Goal: Transaction & Acquisition: Purchase product/service

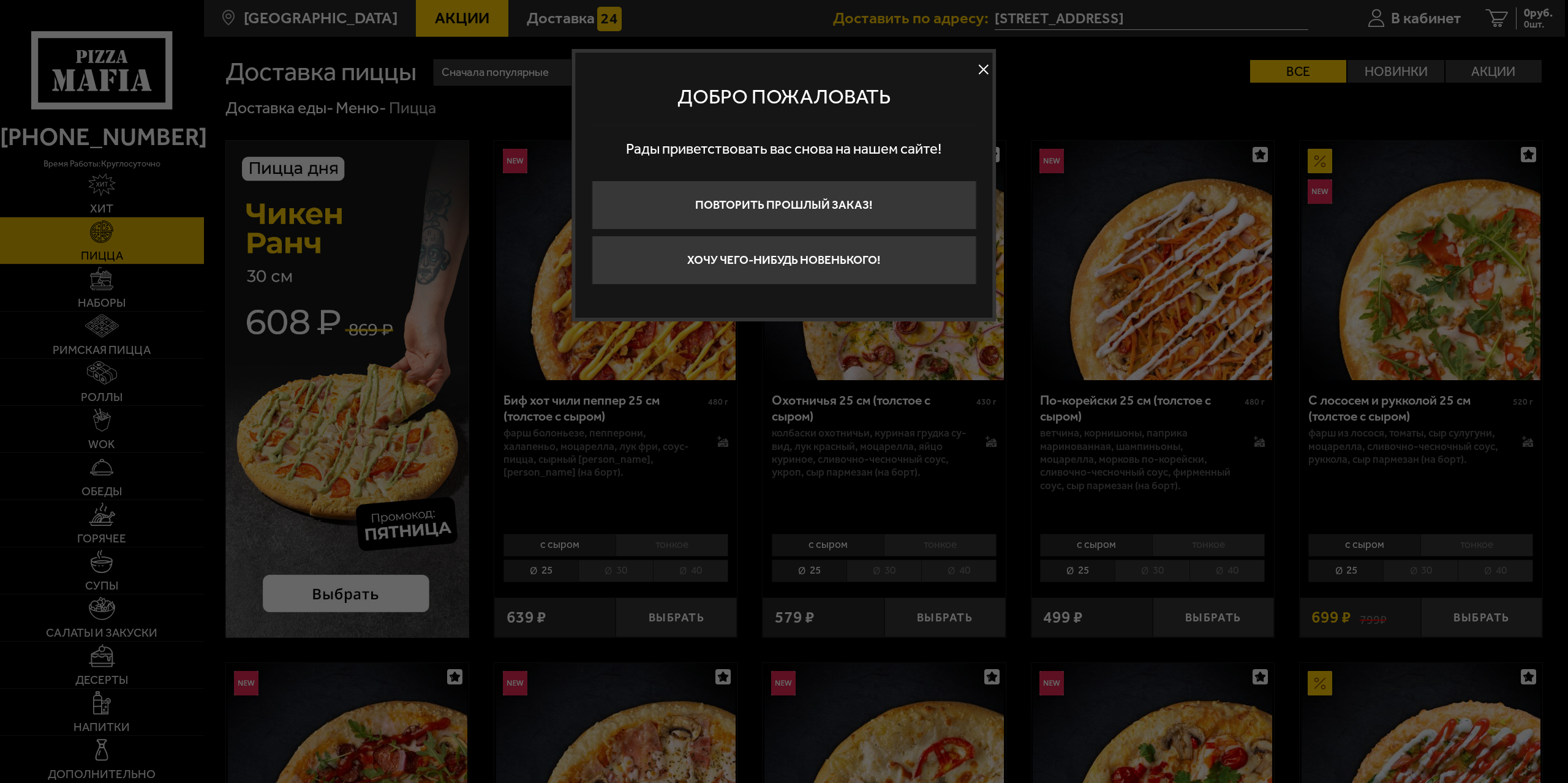
click at [982, 66] on button at bounding box center [983, 70] width 18 height 18
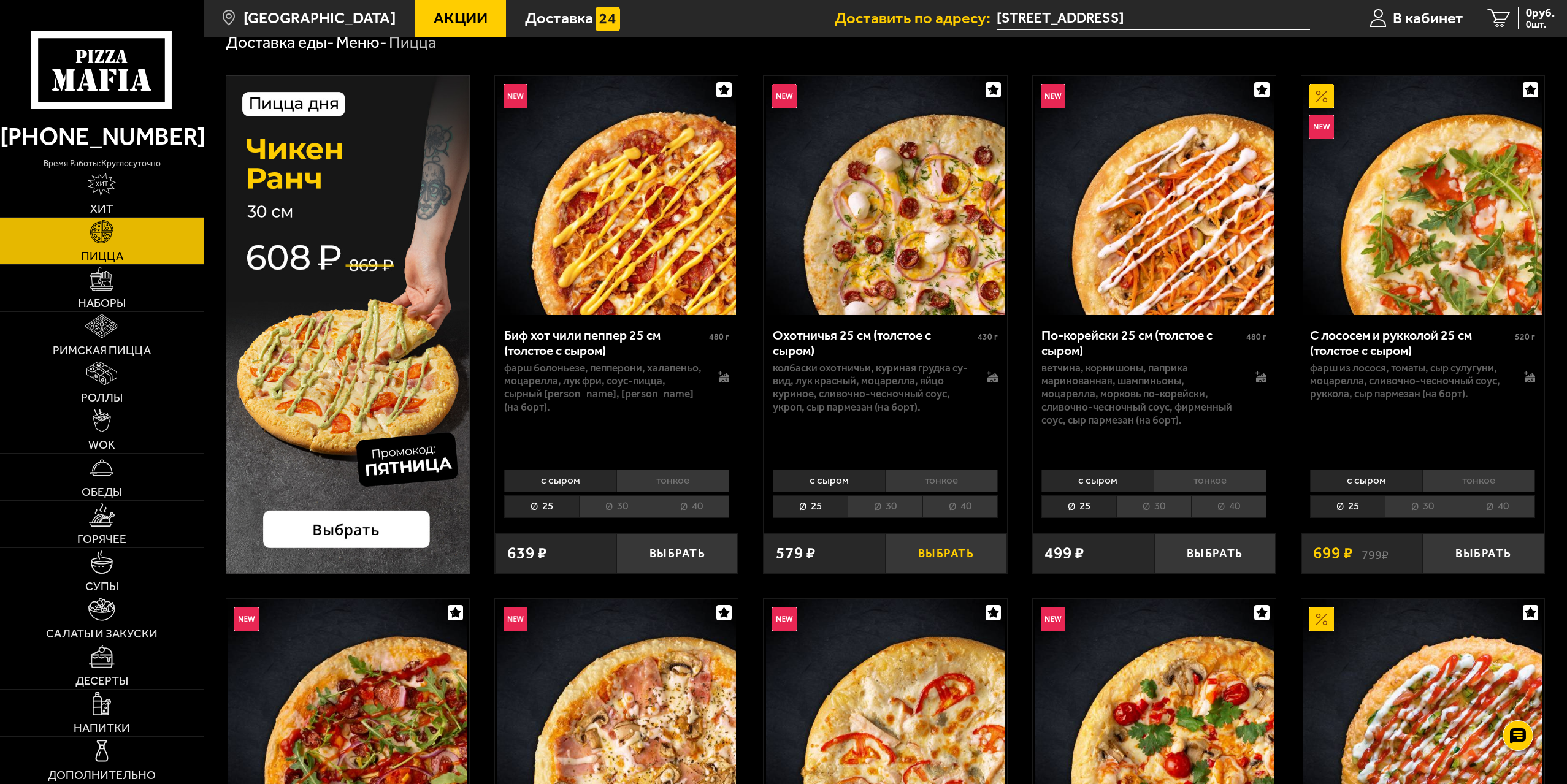
scroll to position [61, 0]
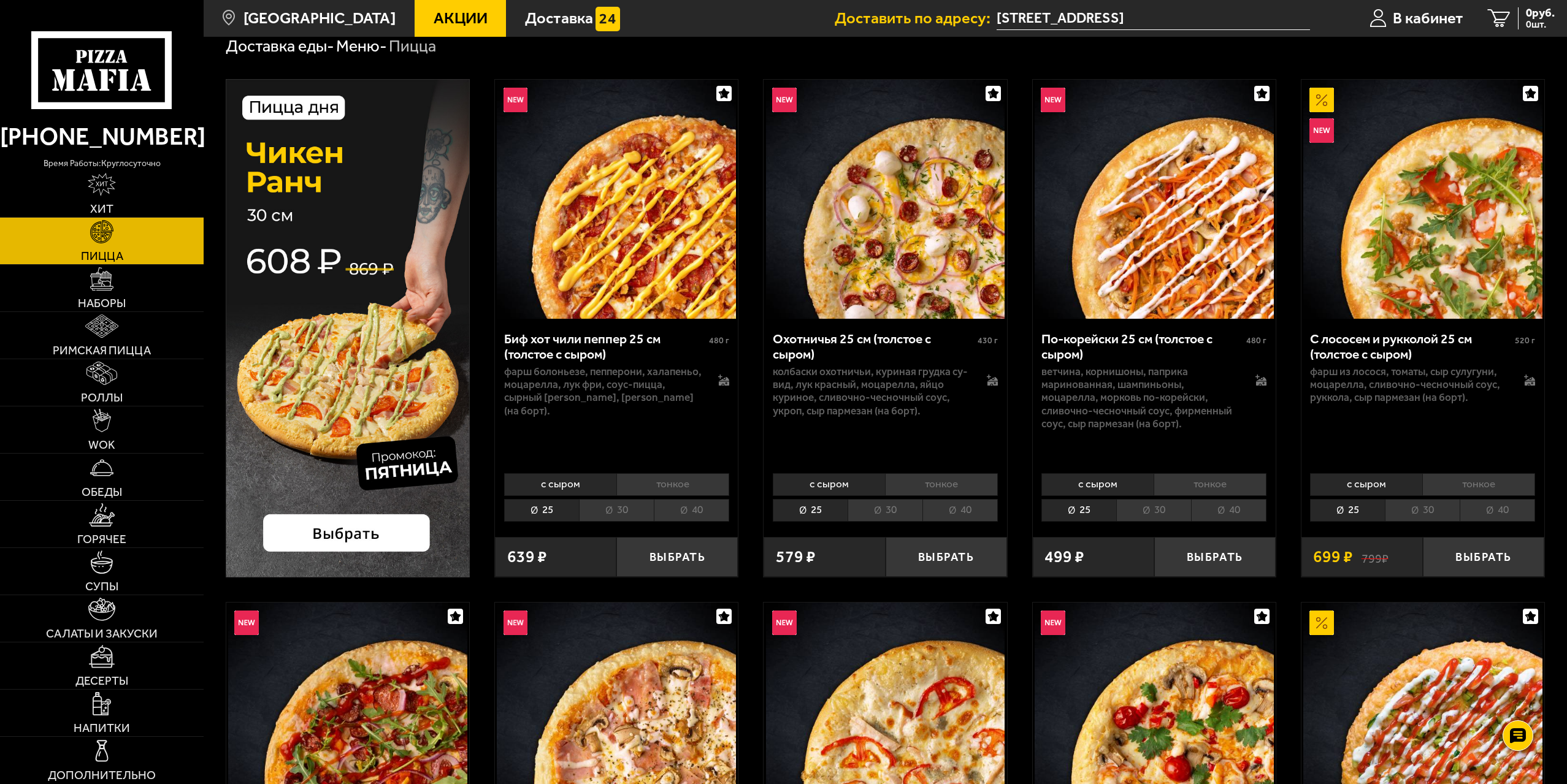
click at [965, 516] on li "40" at bounding box center [960, 511] width 75 height 23
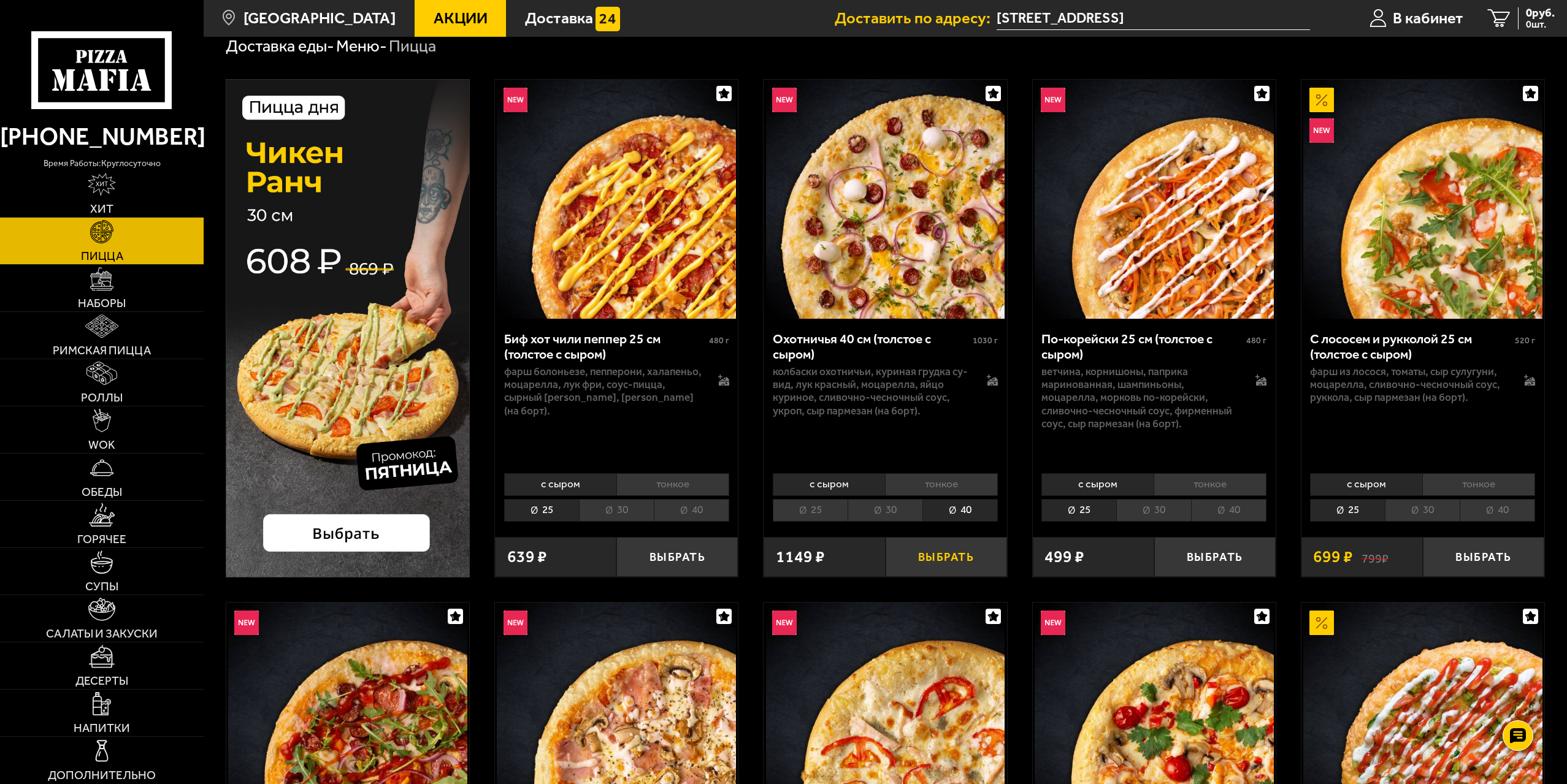
click at [962, 566] on button "Выбрать" at bounding box center [946, 557] width 121 height 40
click at [1492, 8] on link "1 919 руб. 1 шт." at bounding box center [1515, 19] width 103 height 37
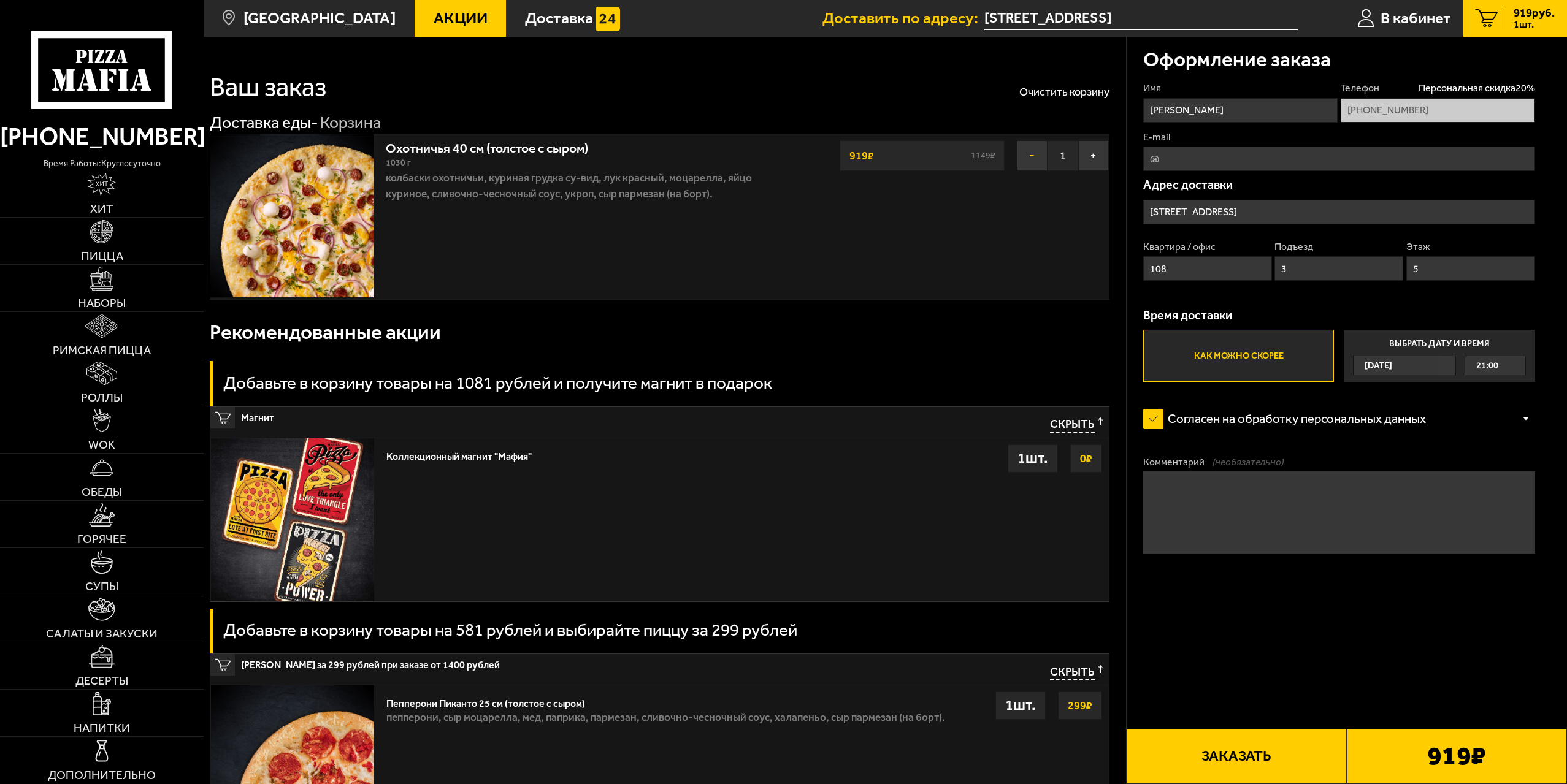
click at [1029, 155] on button "−" at bounding box center [1032, 156] width 31 height 31
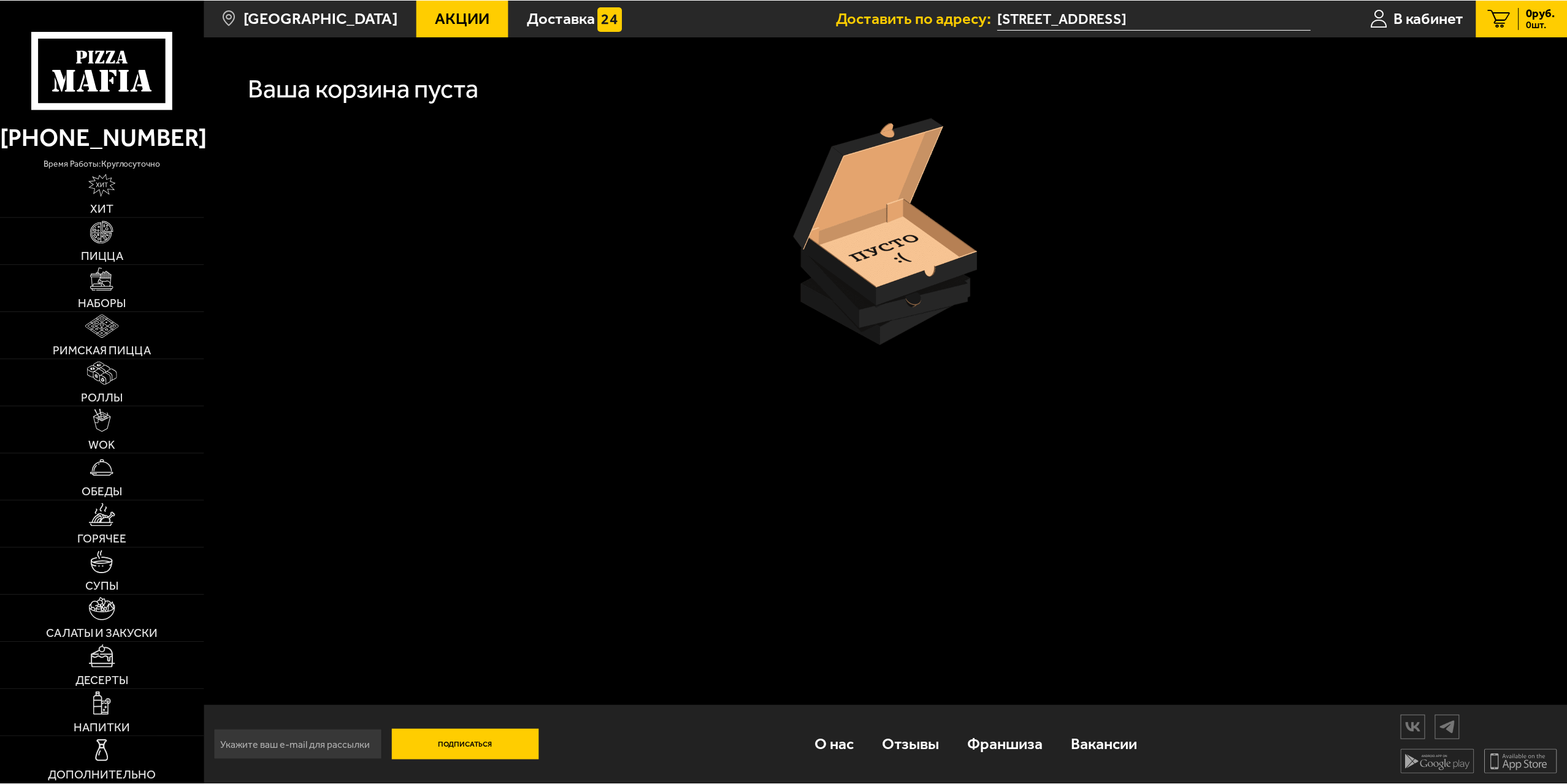
scroll to position [61, 0]
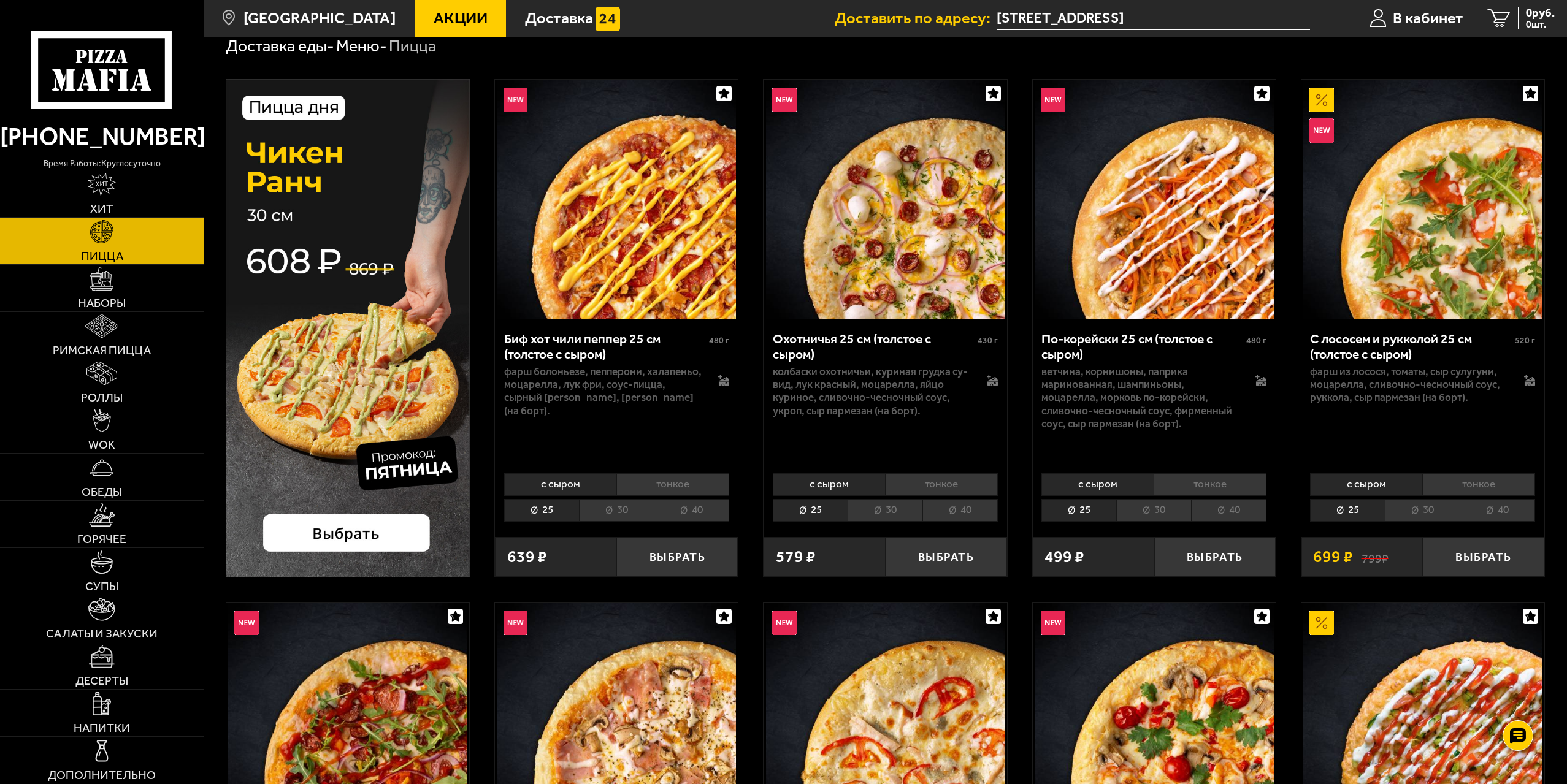
click at [964, 512] on li "40" at bounding box center [960, 511] width 75 height 23
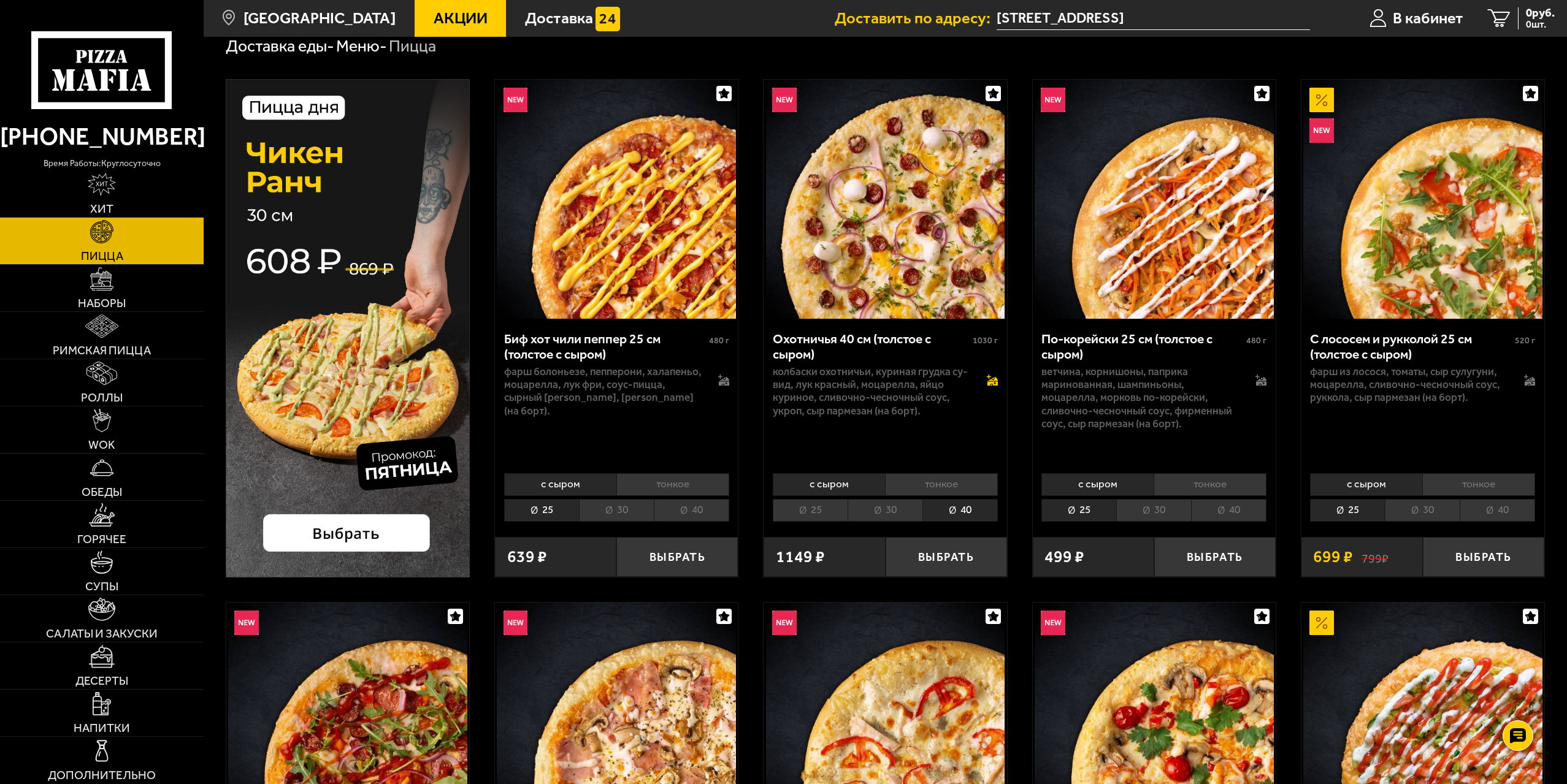
click at [988, 382] on icon at bounding box center [992, 380] width 11 height 11
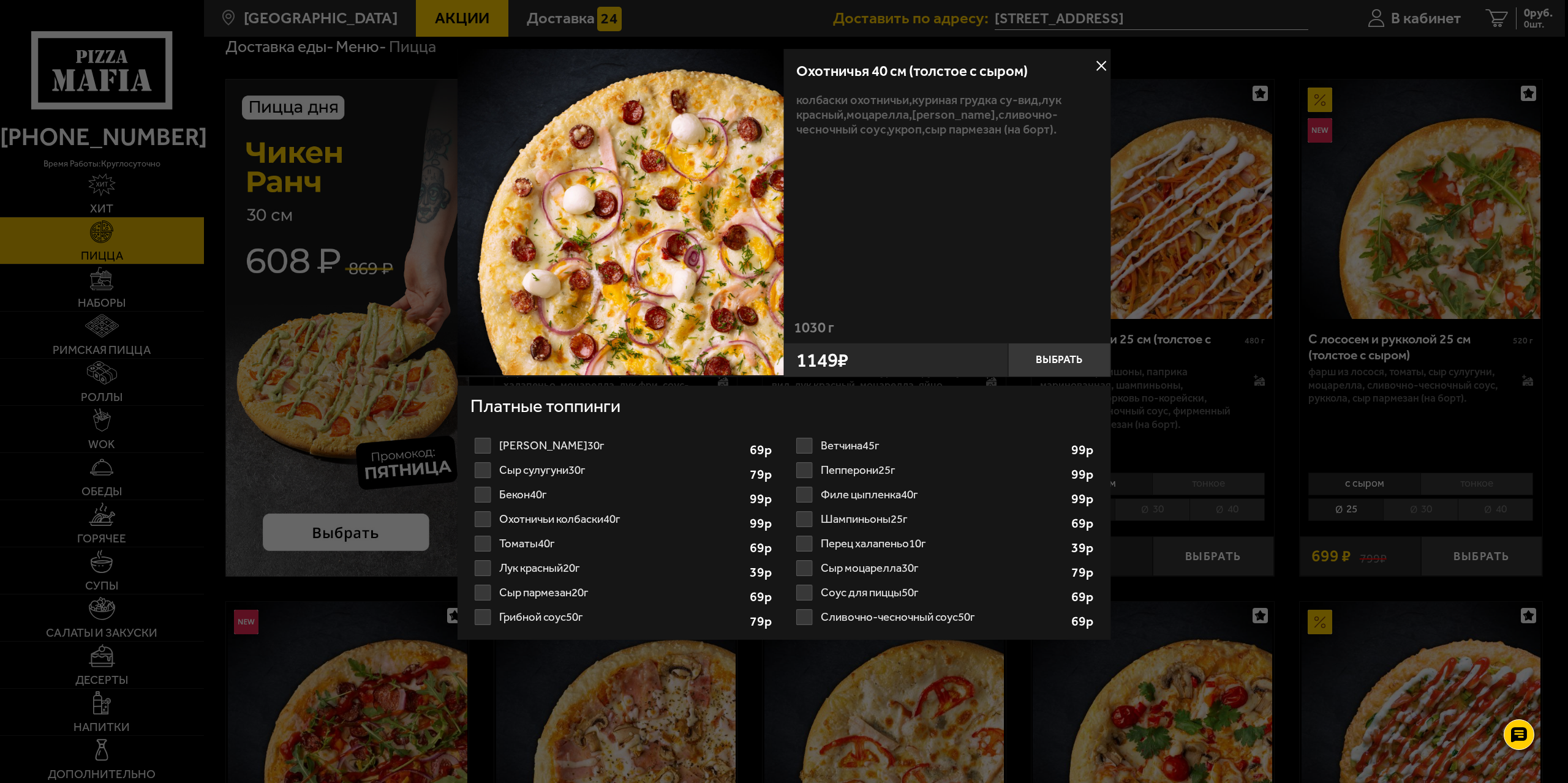
click at [886, 568] on label "Сыр моцарелла 30г 1" at bounding box center [944, 568] width 305 height 24
click at [0, 0] on input "Сыр моцарелла 30г 1" at bounding box center [0, 0] width 0 height 0
click at [1071, 366] on button "Выбрать" at bounding box center [1059, 360] width 103 height 34
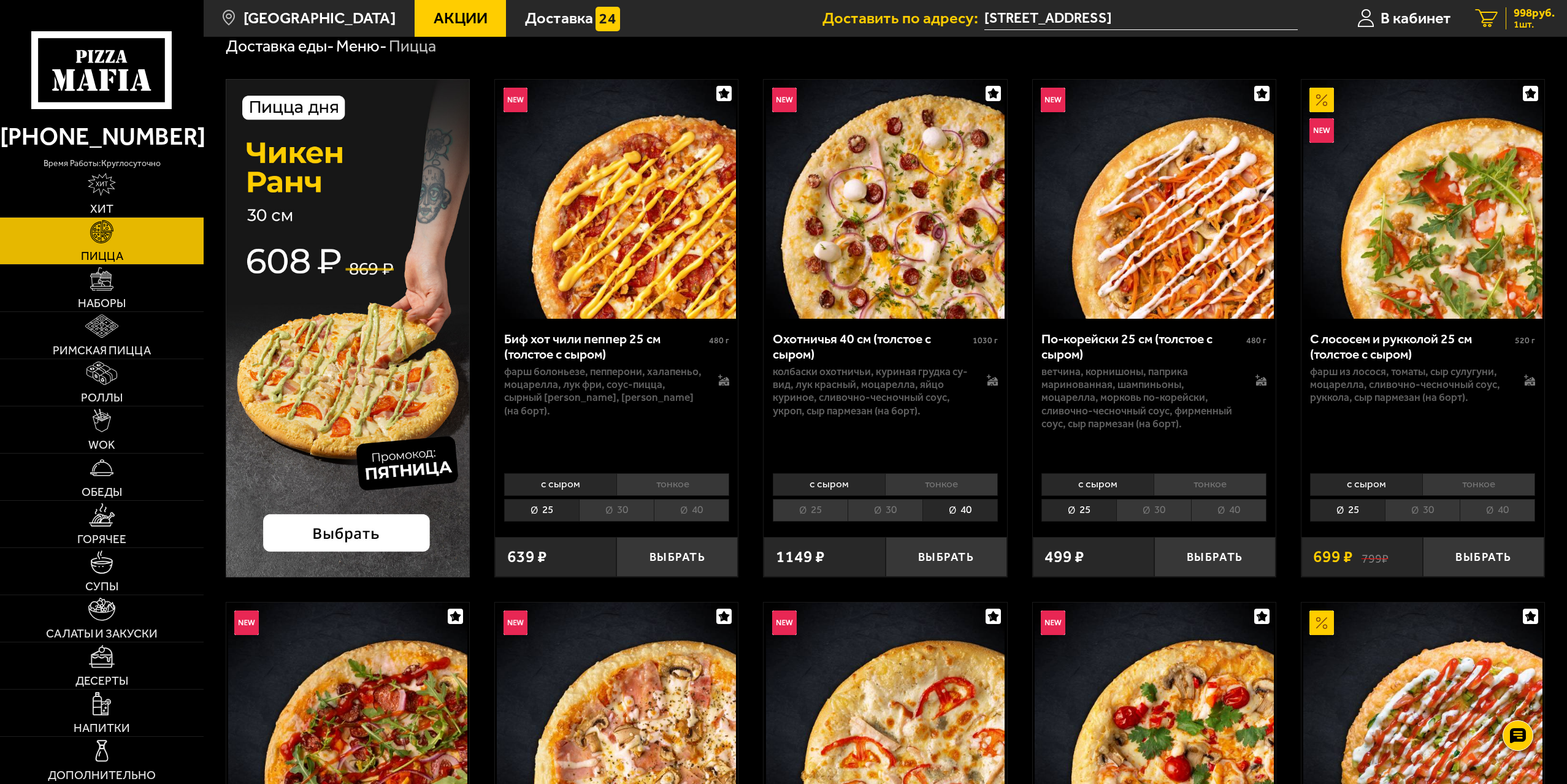
click at [1538, 16] on span "998 руб." at bounding box center [1534, 13] width 41 height 11
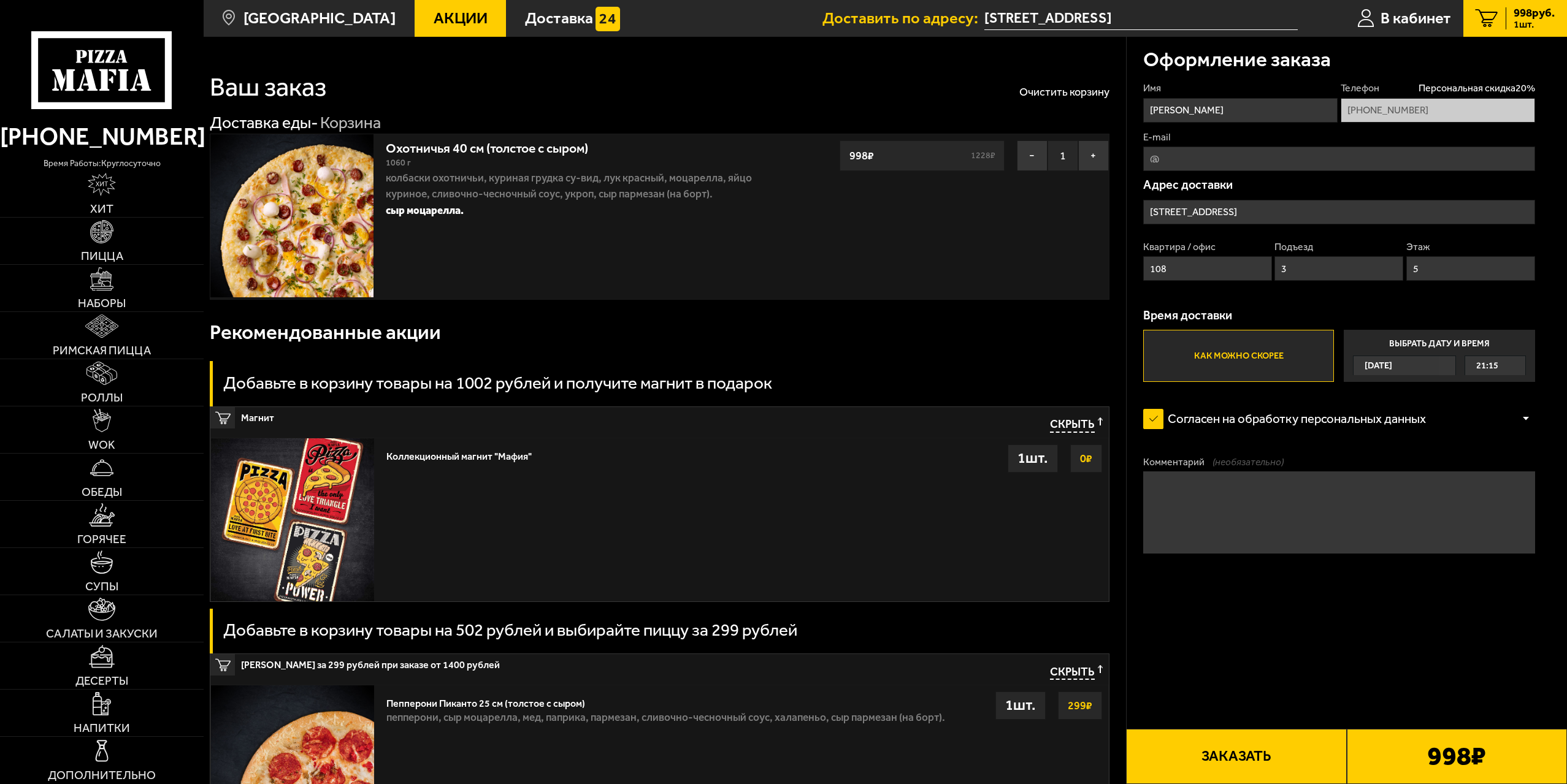
click at [1281, 764] on button "Заказать" at bounding box center [1236, 757] width 220 height 55
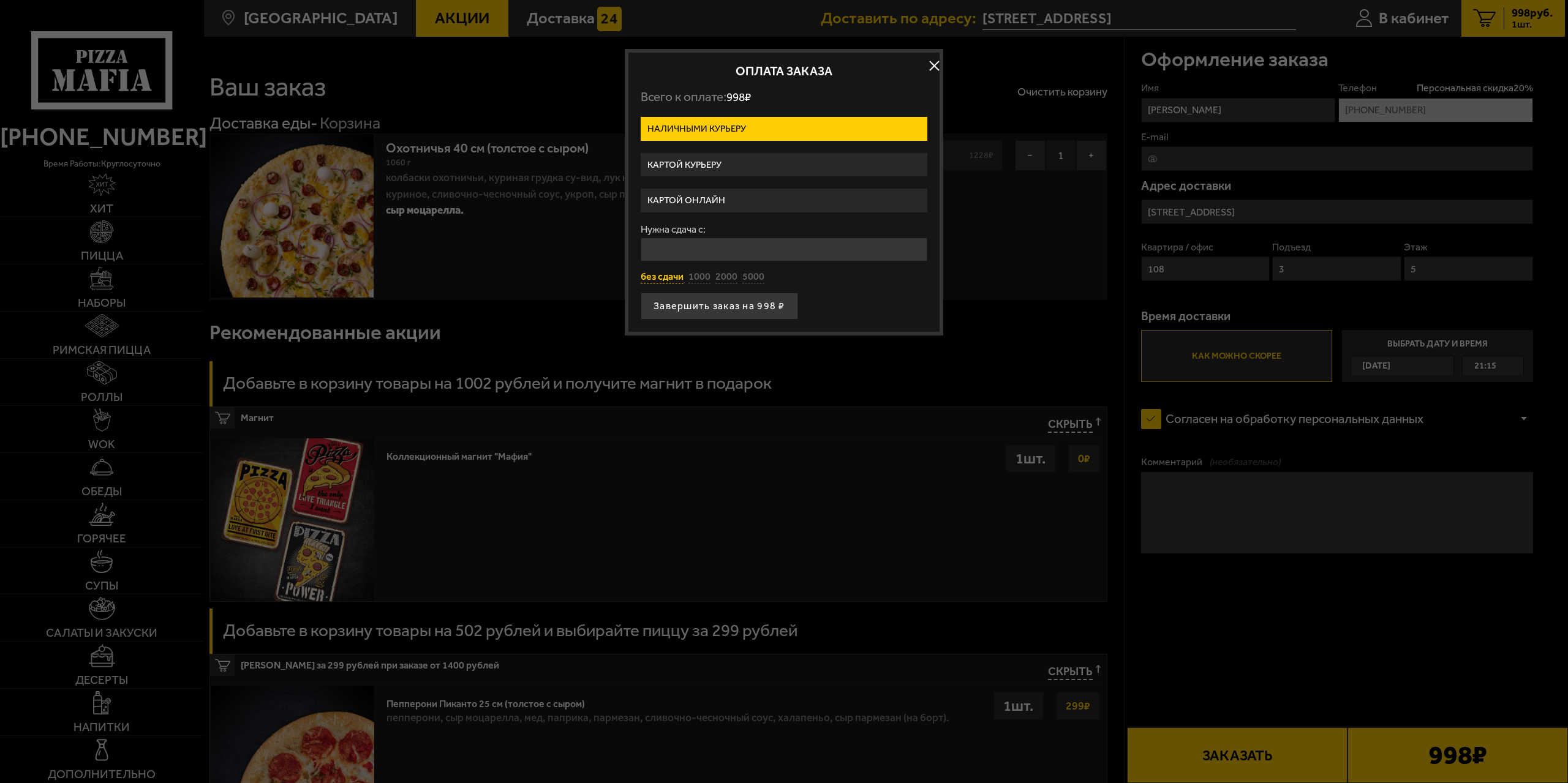
click at [656, 281] on button "без сдачи" at bounding box center [662, 277] width 43 height 13
type input "0"
click at [694, 309] on button "Завершить заказ на 998 ₽" at bounding box center [719, 306] width 158 height 27
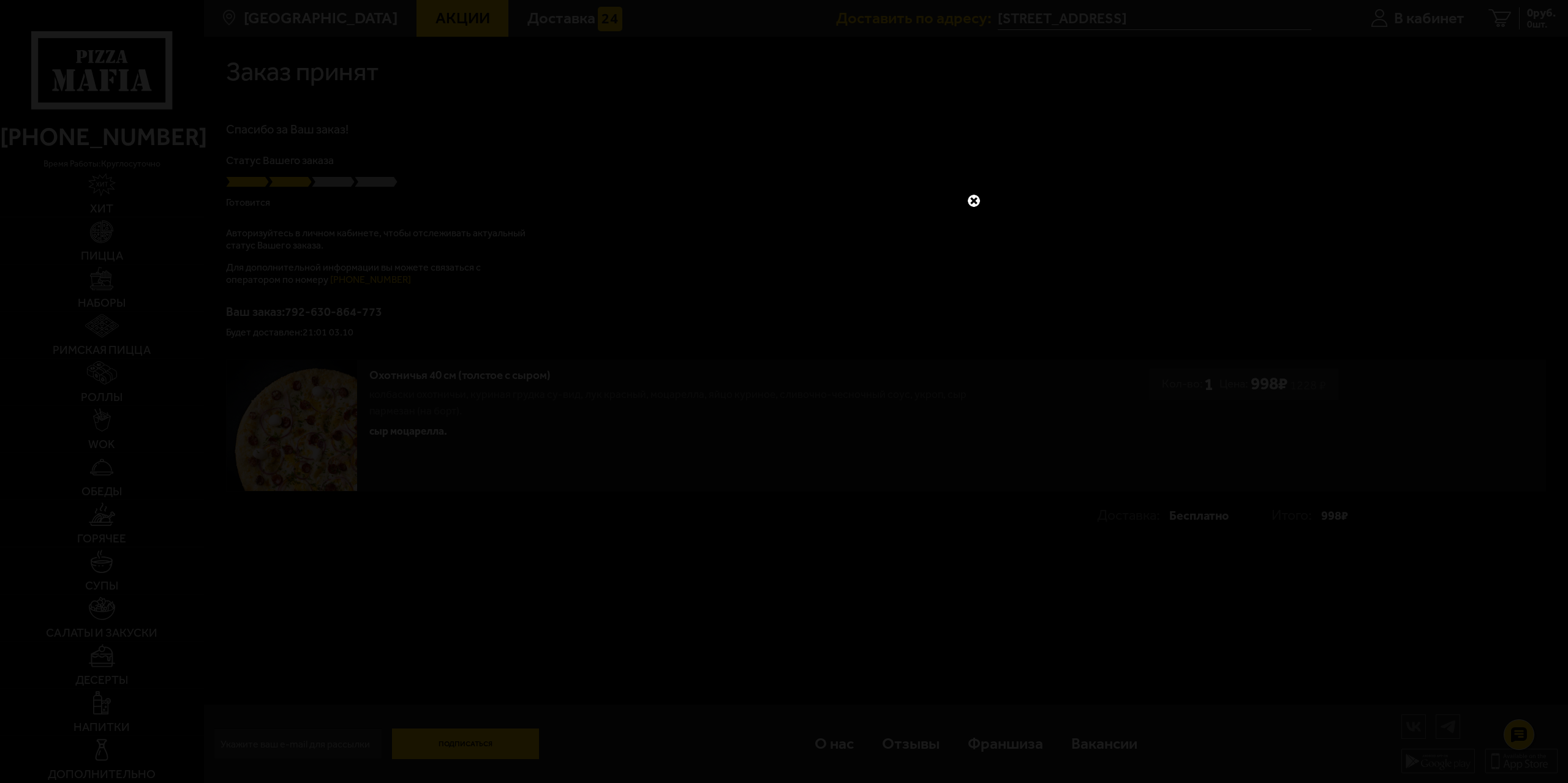
click at [977, 196] on link at bounding box center [974, 201] width 16 height 16
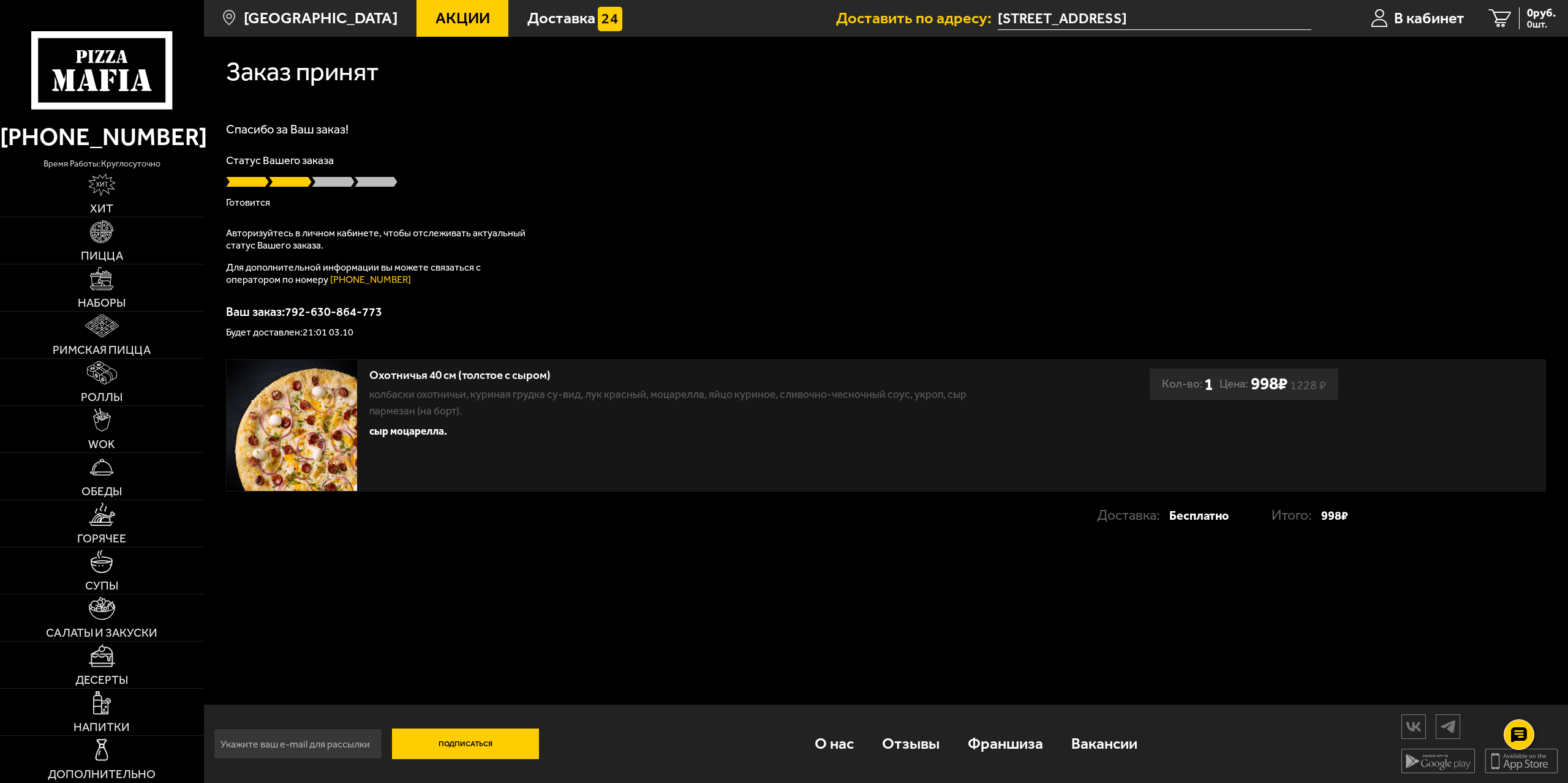
click at [856, 122] on div "Заказ принят Спасибо за Ваш заказ! Статус Вашего заказа Готовится Авторизуйтесь…" at bounding box center [886, 296] width 1364 height 519
click at [367, 597] on div "Заказ принят Спасибо за Ваш заказ! Статус Вашего заказа Готовится Авторизуйтесь…" at bounding box center [886, 410] width 1364 height 747
click at [641, 564] on div "Заказ принят Спасибо за Ваш заказ! Статус Вашего заказа Готовится Авторизуйтесь…" at bounding box center [886, 410] width 1364 height 747
click at [488, 505] on div "Доставка: Бесплатно Итого: 998 ₽" at bounding box center [786, 516] width 1122 height 32
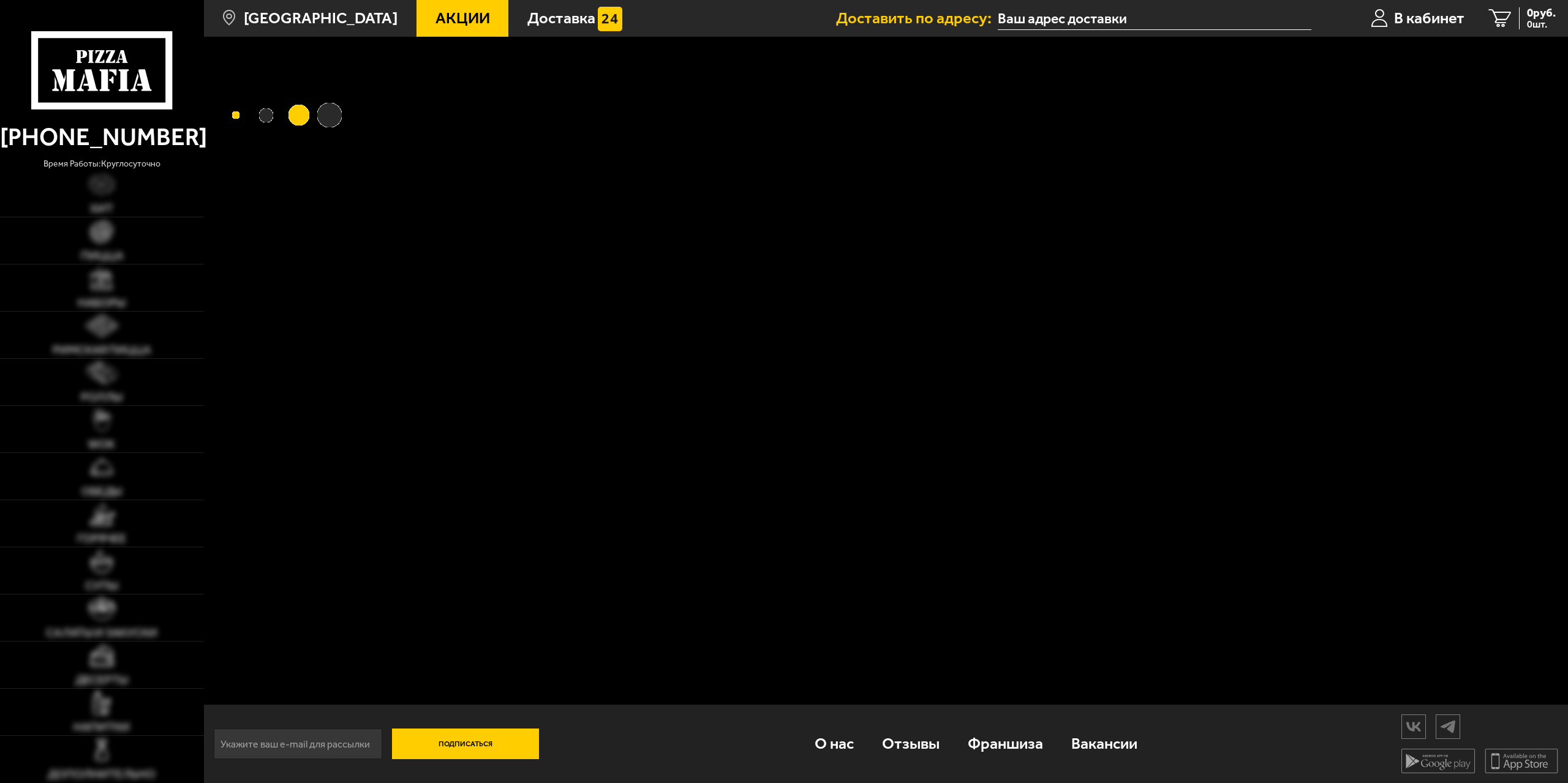
type input "[STREET_ADDRESS]"
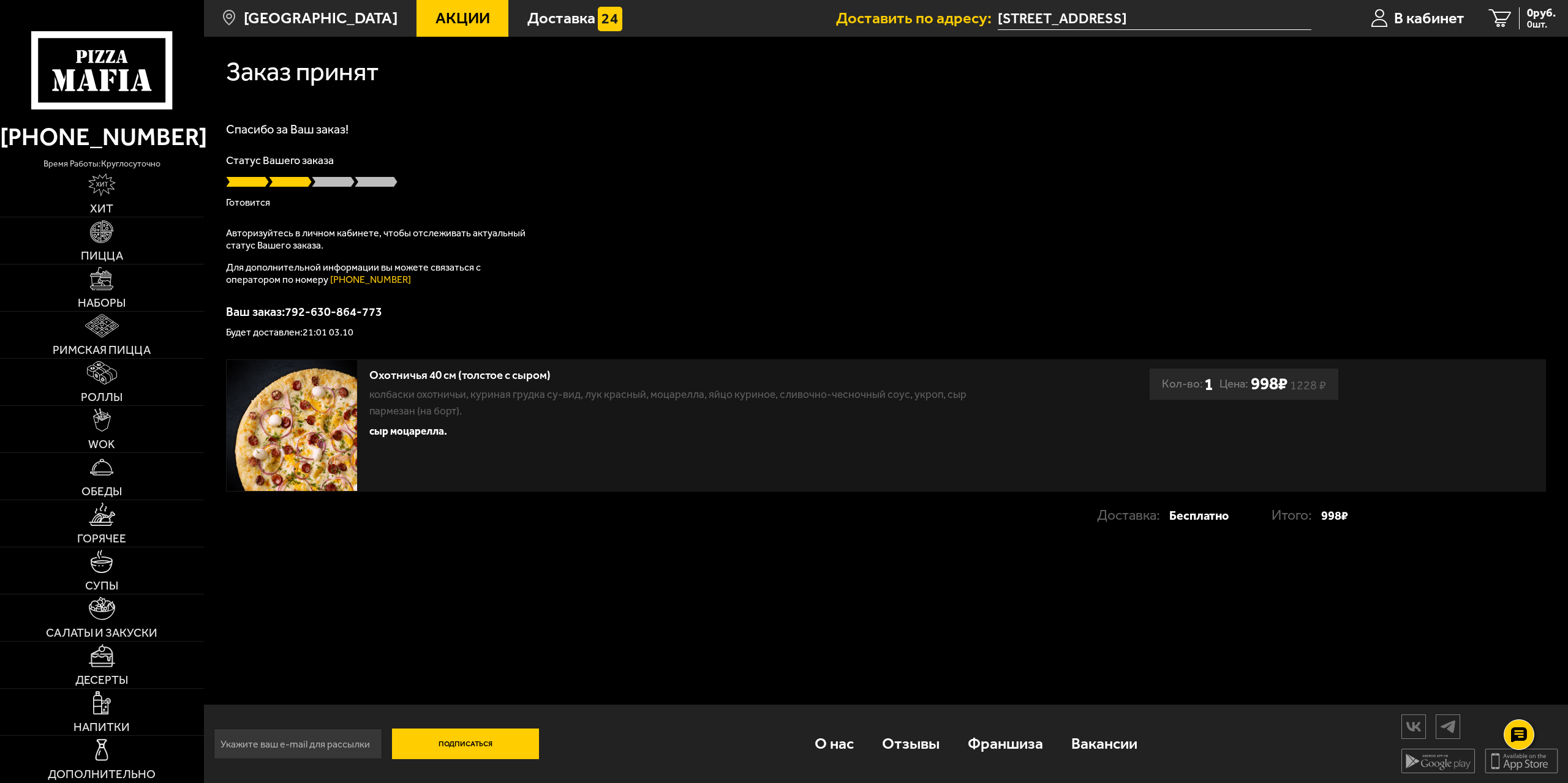
drag, startPoint x: 0, startPoint y: 0, endPoint x: 481, endPoint y: 523, distance: 710.6
drag, startPoint x: 481, startPoint y: 523, endPoint x: 765, endPoint y: 113, distance: 498.8
click at [765, 113] on div "Заказ принят [PERSON_NAME] за Ваш заказ! Статус Вашего заказа [PERSON_NAME] Авт…" at bounding box center [886, 296] width 1364 height 519
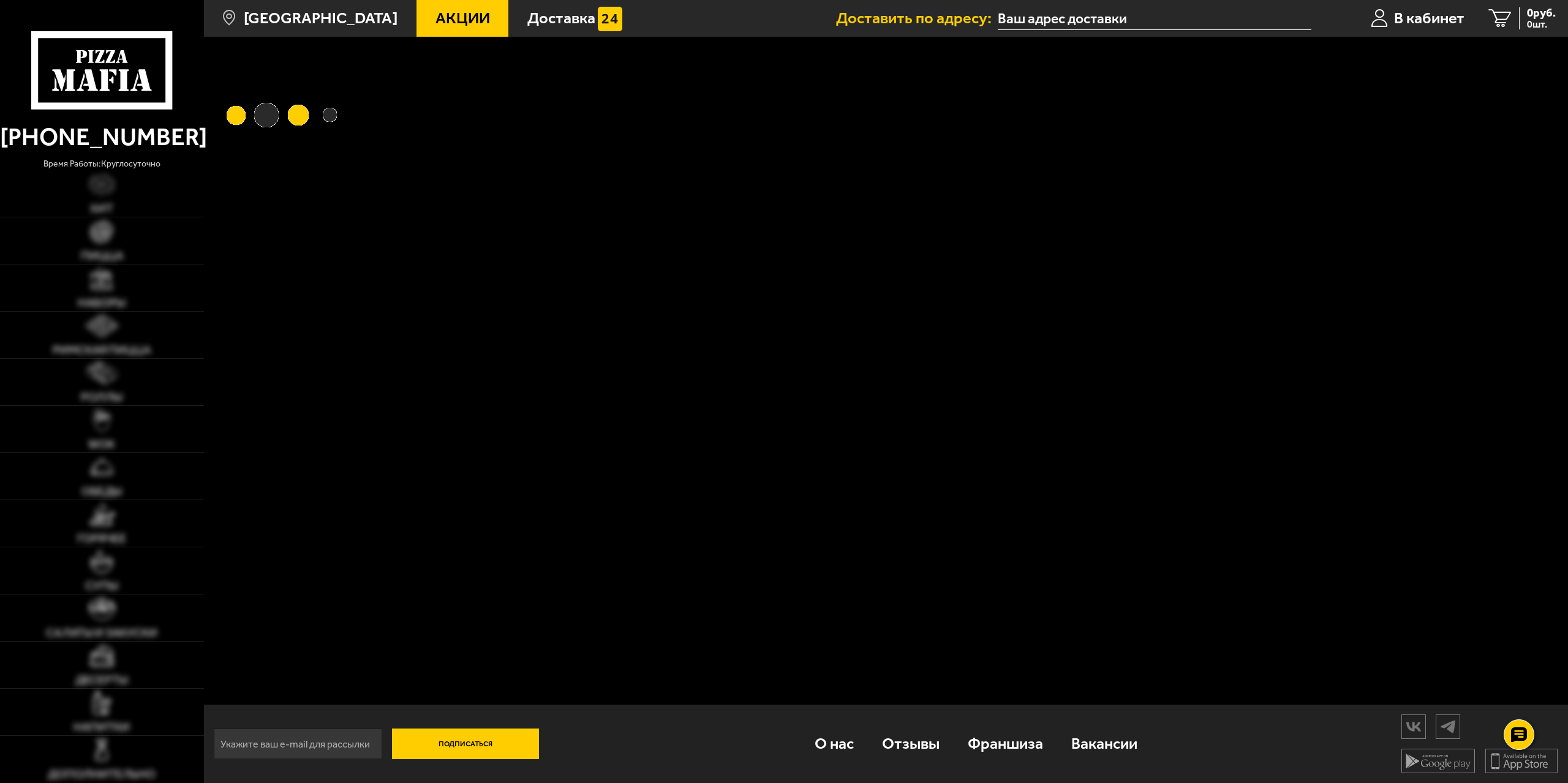
type input "[STREET_ADDRESS]"
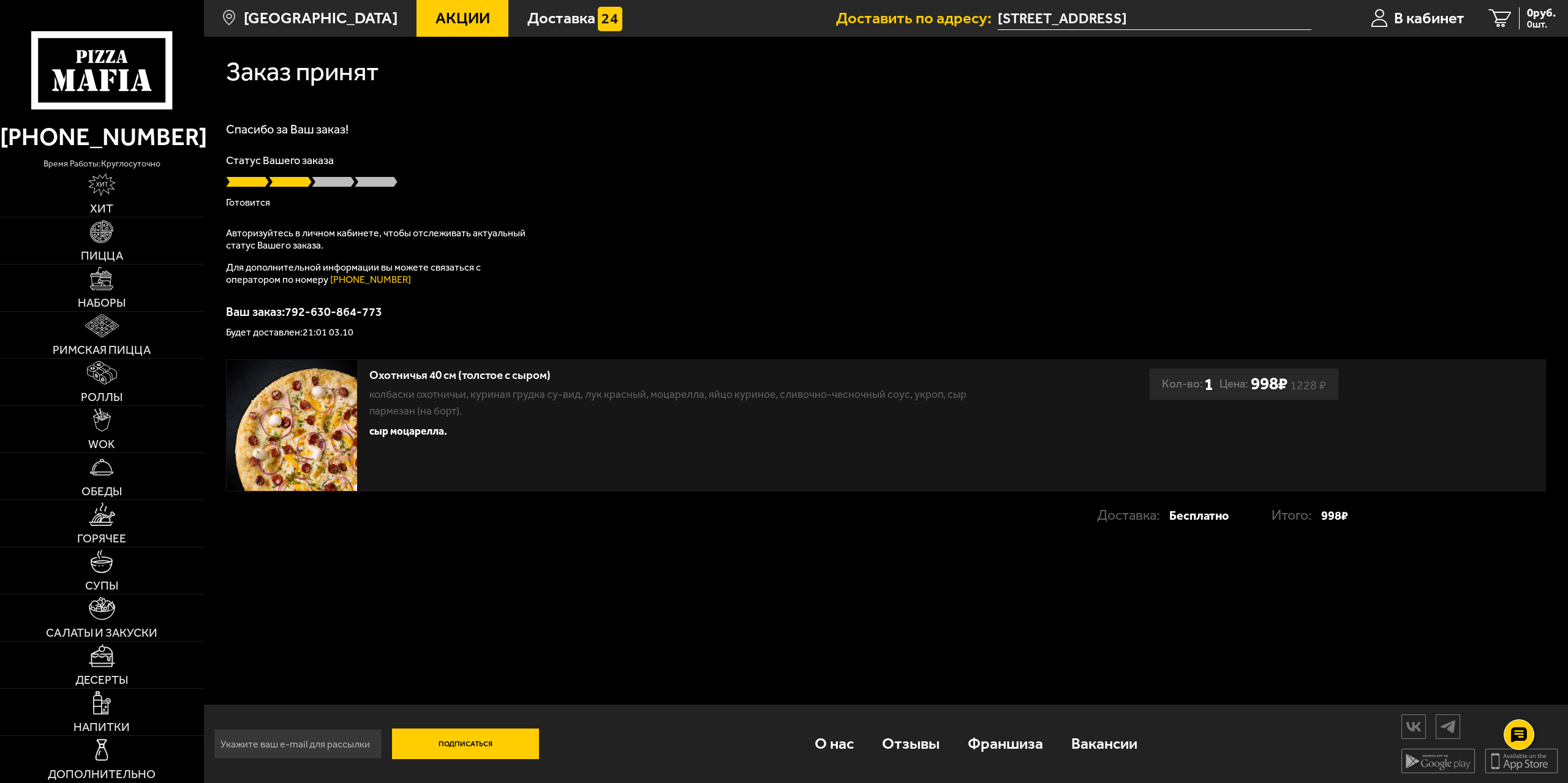
click at [704, 256] on div "Спасибо за Ваш заказ! Статус Вашего заказа [PERSON_NAME] Авторизуйтесь в личном…" at bounding box center [886, 230] width 1320 height 214
